Goal: Navigation & Orientation: Find specific page/section

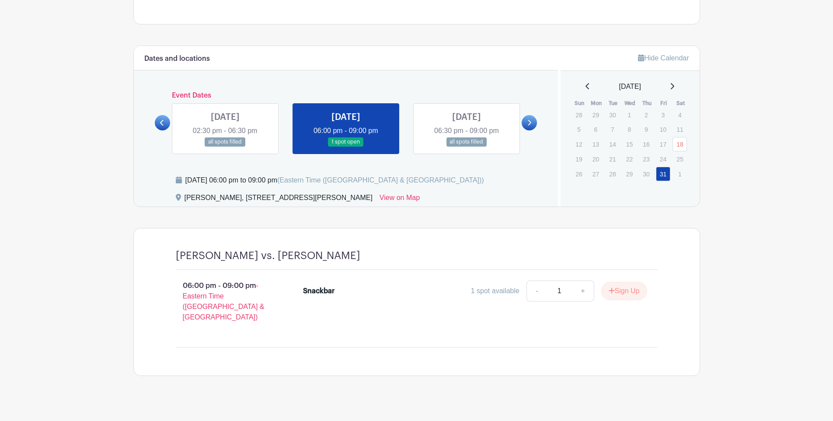
click at [529, 122] on icon at bounding box center [529, 122] width 4 height 7
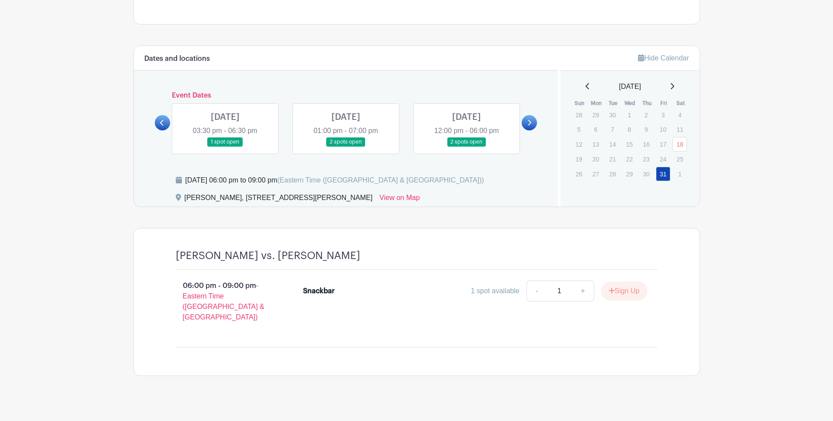
click at [530, 122] on icon at bounding box center [529, 123] width 3 height 6
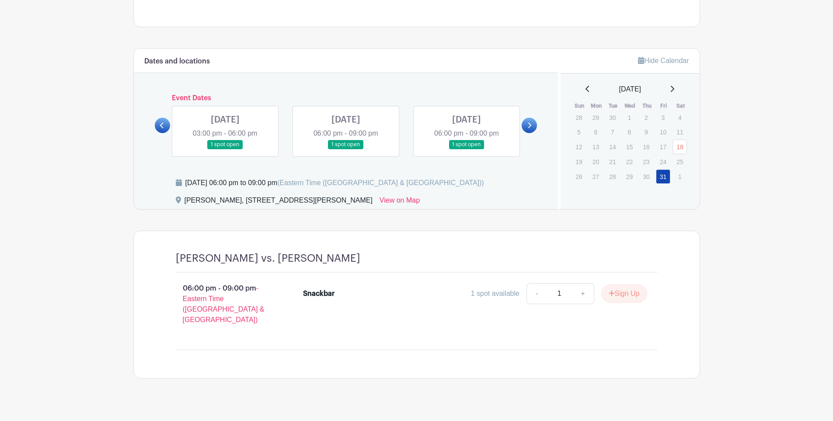
scroll to position [324, 0]
click at [160, 124] on icon at bounding box center [162, 125] width 4 height 7
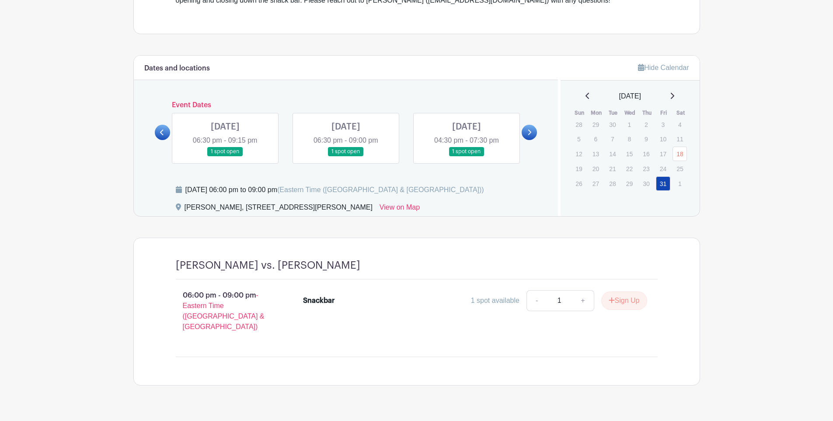
scroll to position [325, 0]
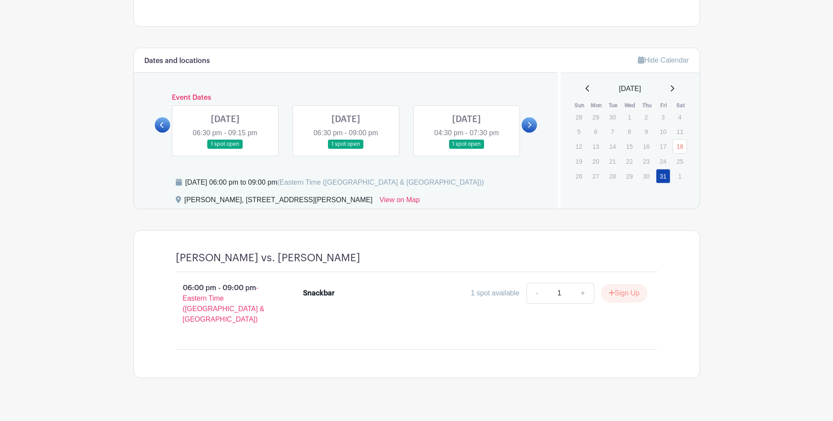
click at [166, 129] on link at bounding box center [162, 124] width 15 height 15
click at [166, 128] on link at bounding box center [162, 124] width 15 height 15
click at [165, 127] on link at bounding box center [162, 124] width 15 height 15
